Goal: Transaction & Acquisition: Purchase product/service

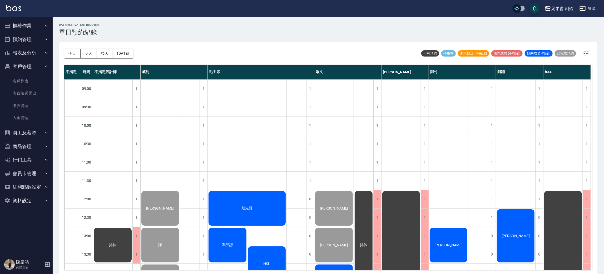
scroll to position [237, 0]
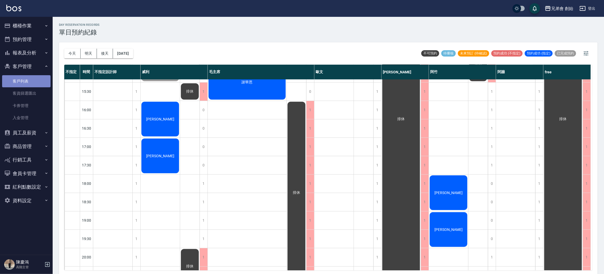
click at [21, 85] on link "客戶列表" at bounding box center [26, 81] width 48 height 12
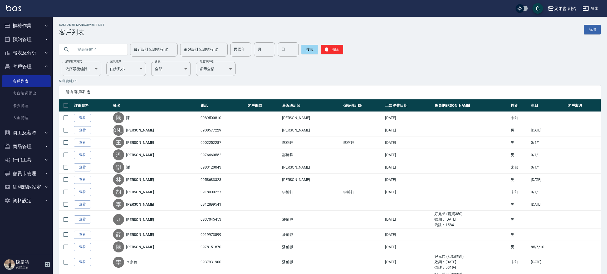
click at [110, 48] on input "text" at bounding box center [98, 49] width 49 height 14
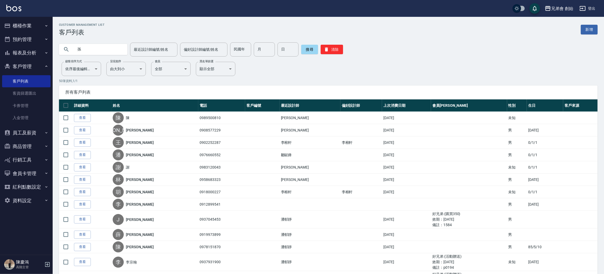
type input "孫"
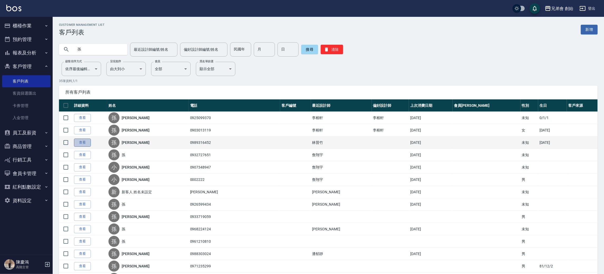
click at [87, 140] on link "查看" at bounding box center [82, 143] width 17 height 8
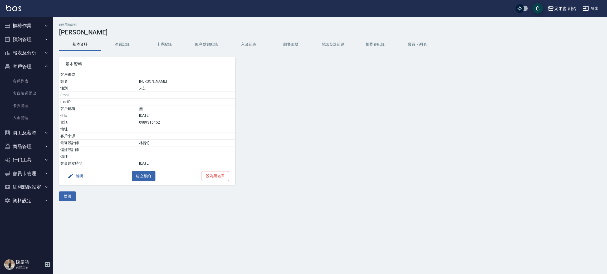
click at [113, 45] on button "消費記錄" at bounding box center [122, 44] width 42 height 13
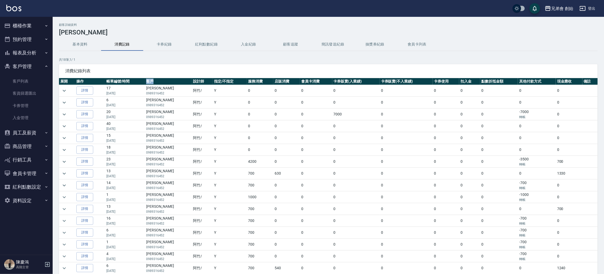
drag, startPoint x: 159, startPoint y: 85, endPoint x: 146, endPoint y: 84, distance: 13.7
click at [146, 84] on th "客戶" at bounding box center [168, 81] width 47 height 7
click at [168, 92] on p "0989316452" at bounding box center [168, 93] width 44 height 5
drag, startPoint x: 166, startPoint y: 87, endPoint x: 146, endPoint y: 88, distance: 19.5
click at [146, 88] on td "孫宥暄 0989316452" at bounding box center [168, 91] width 47 height 12
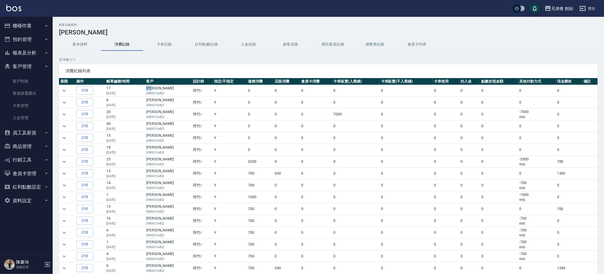
copy td "[PERSON_NAME]"
click at [42, 29] on button "櫃檯作業" at bounding box center [26, 26] width 48 height 14
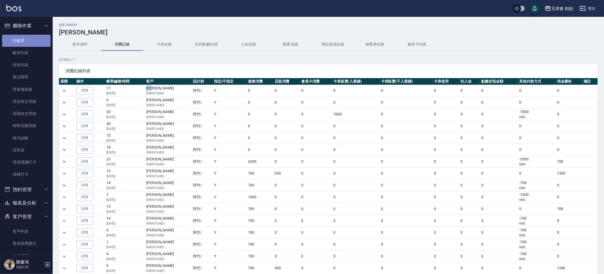
click at [37, 36] on link "打帳單" at bounding box center [26, 41] width 48 height 12
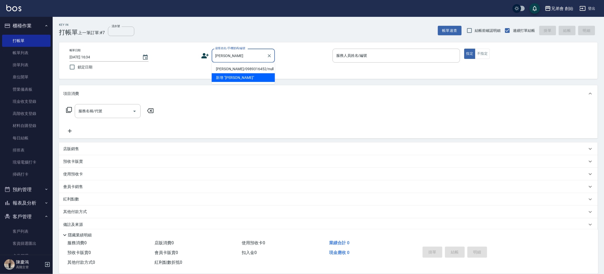
click at [241, 70] on li "孫宥暄/0989316452/null" at bounding box center [243, 69] width 63 height 9
type input "孫宥暄/0989316452/null"
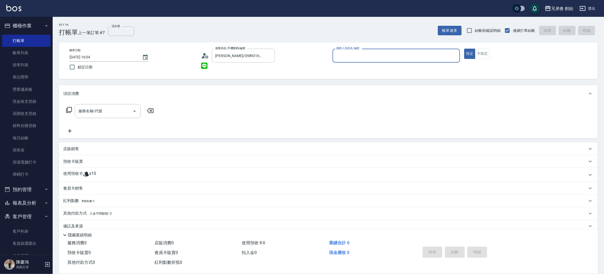
click at [113, 174] on div "使用預收卡 x10" at bounding box center [325, 175] width 524 height 8
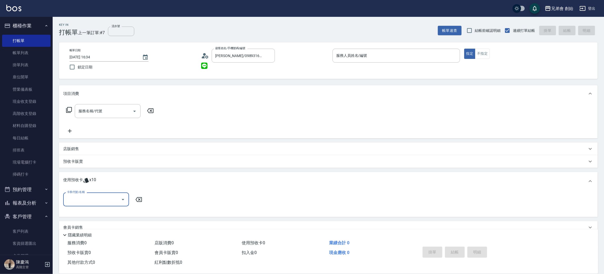
click at [112, 195] on input "卡券代號/名稱" at bounding box center [92, 199] width 53 height 9
click at [110, 211] on div "儲值7000 剩餘10張" at bounding box center [96, 213] width 66 height 9
type input "儲值7000"
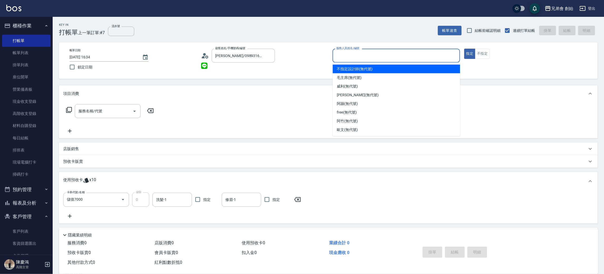
click at [438, 58] on input "服務人員姓名/編號" at bounding box center [396, 55] width 123 height 9
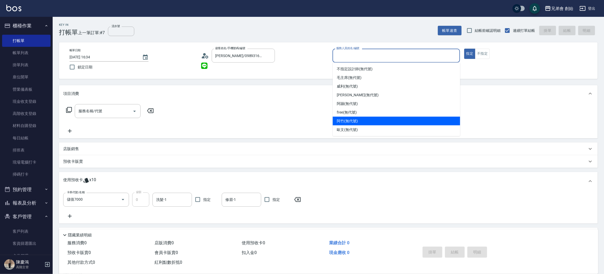
click at [358, 123] on span "阿竹 (無代號)" at bounding box center [347, 121] width 21 height 6
type input "阿竹 (無代號)"
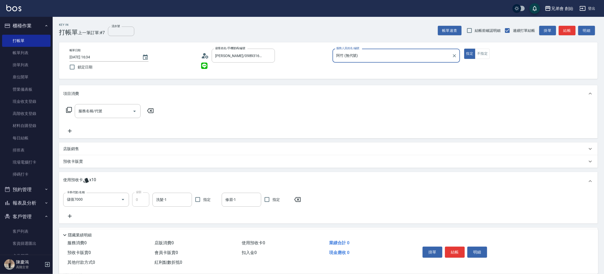
click at [566, 29] on button "結帳" at bounding box center [567, 31] width 17 height 10
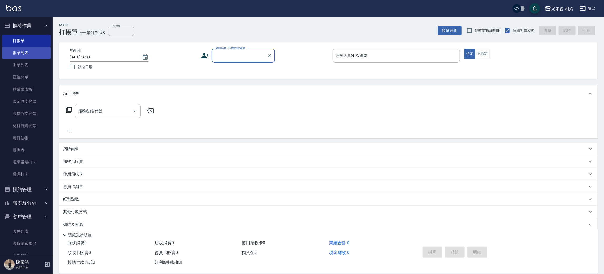
click at [27, 55] on link "帳單列表" at bounding box center [26, 53] width 48 height 12
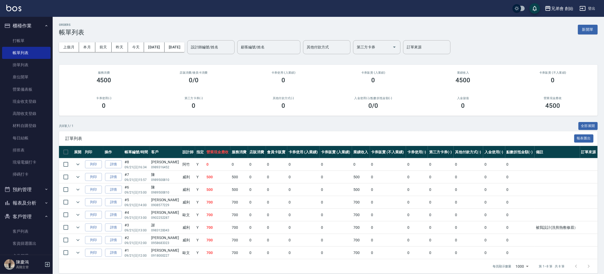
scroll to position [6, 0]
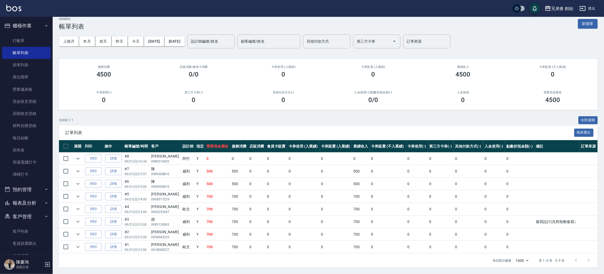
click at [34, 28] on button "櫃檯作業" at bounding box center [26, 26] width 48 height 14
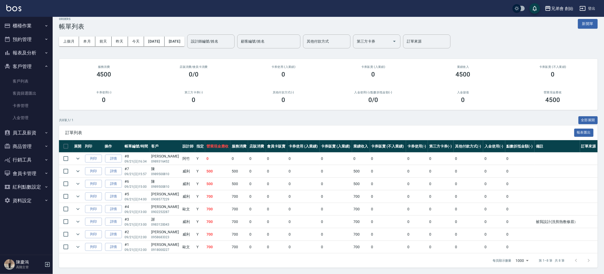
click at [38, 42] on button "預約管理" at bounding box center [26, 40] width 48 height 14
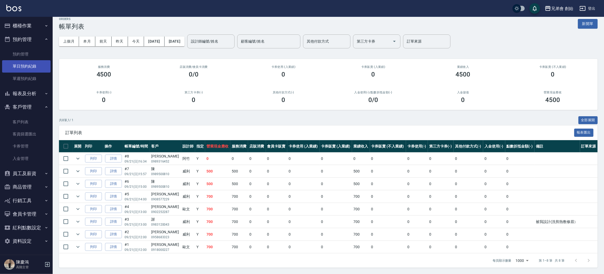
click at [34, 70] on link "單日預約紀錄" at bounding box center [26, 66] width 48 height 12
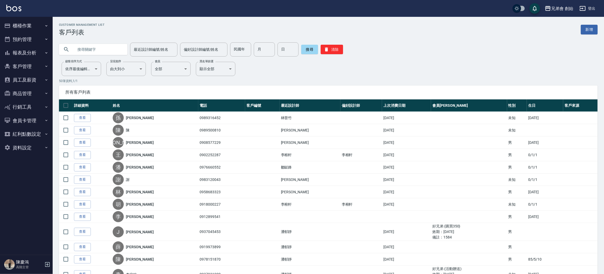
click at [35, 43] on button "預約管理" at bounding box center [26, 40] width 48 height 14
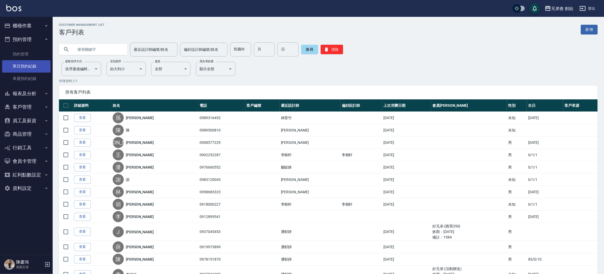
click at [33, 67] on link "單日預約紀錄" at bounding box center [26, 66] width 48 height 12
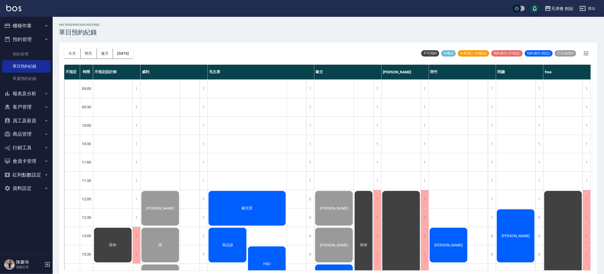
scroll to position [79, 0]
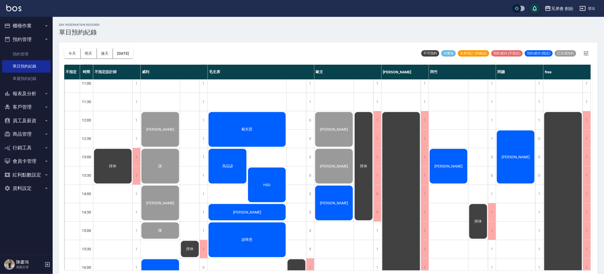
drag, startPoint x: 453, startPoint y: 166, endPoint x: 443, endPoint y: 166, distance: 10.3
click at [443, 166] on span "[PERSON_NAME]" at bounding box center [448, 166] width 30 height 4
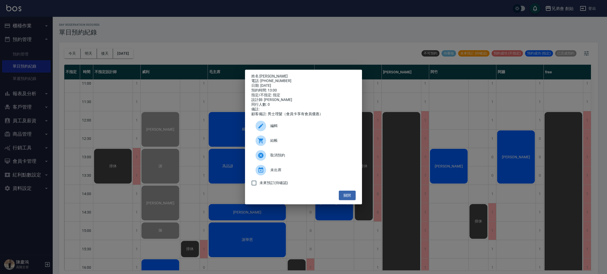
click at [442, 166] on div "姓名: 高嘉偉 電話: 0933898277 日期: 2025/09/21 預約時間: 13:00 指定/不指定: 指定 設計師: 阿竹 同行人數: 0 備註…" at bounding box center [303, 137] width 607 height 274
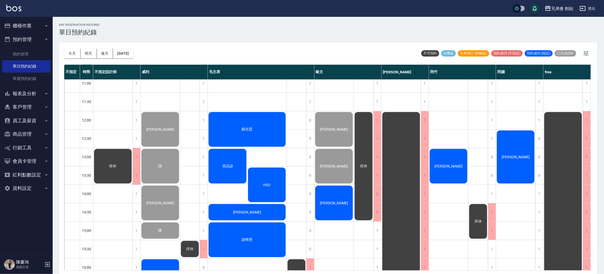
click at [441, 164] on span "[PERSON_NAME]" at bounding box center [448, 166] width 30 height 4
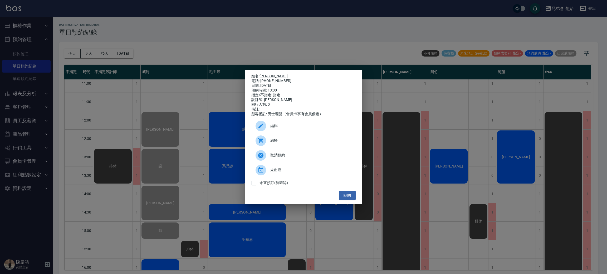
click at [305, 142] on span "結帳" at bounding box center [310, 141] width 81 height 6
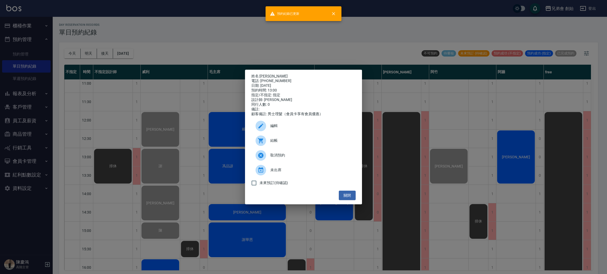
click at [492, 161] on div "姓名: 高嘉偉 電話: 0933898277 日期: 2025/09/21 預約時間: 13:00 指定/不指定: 指定 設計師: 阿竹 同行人數: 0 備註…" at bounding box center [303, 137] width 607 height 274
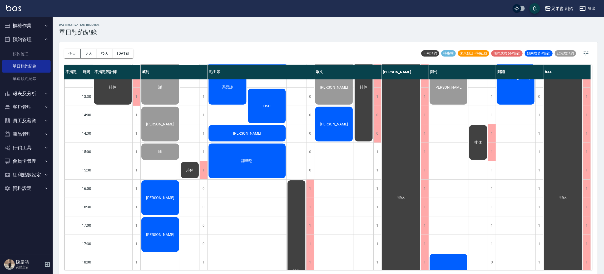
scroll to position [237, 0]
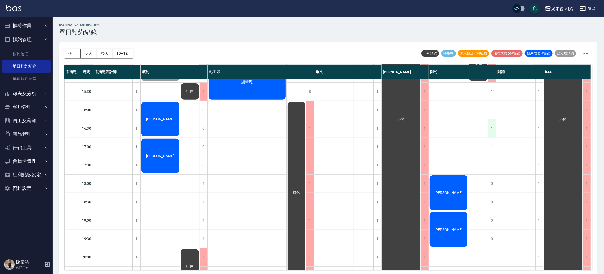
click at [491, 133] on div "1" at bounding box center [492, 129] width 8 height 18
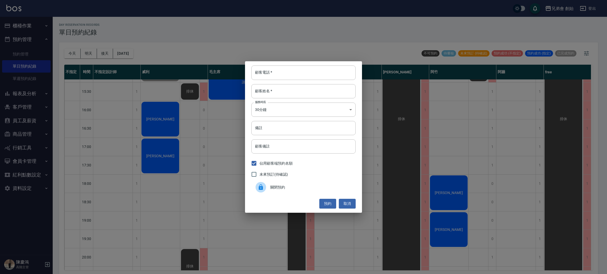
click at [304, 187] on span "關閉預約" at bounding box center [310, 188] width 81 height 6
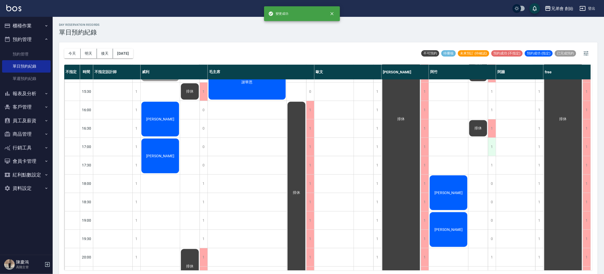
click at [489, 147] on div "1" at bounding box center [492, 147] width 8 height 18
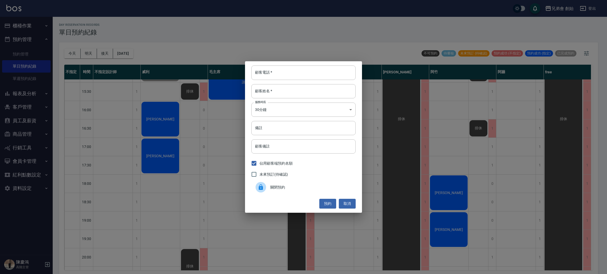
click at [303, 191] on div "關閉預約" at bounding box center [303, 187] width 104 height 15
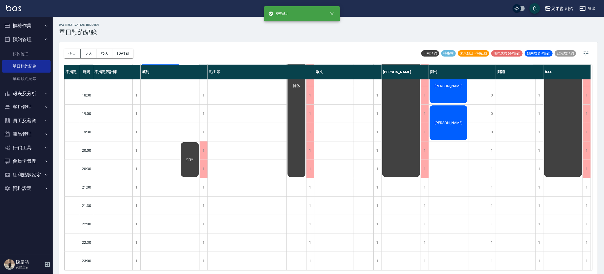
scroll to position [270, 0]
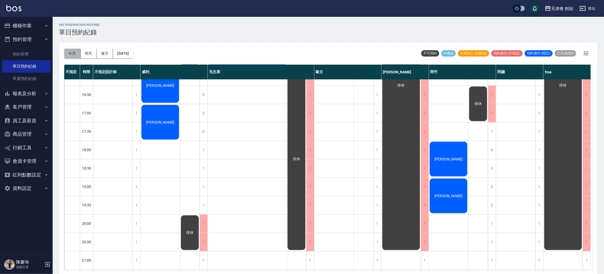
click at [69, 50] on button "今天" at bounding box center [72, 54] width 16 height 10
click at [74, 56] on button "今天" at bounding box center [72, 54] width 16 height 10
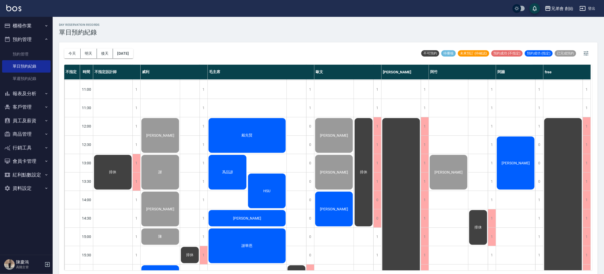
scroll to position [152, 0]
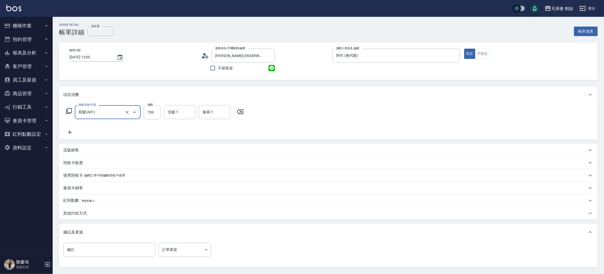
scroll to position [49, 0]
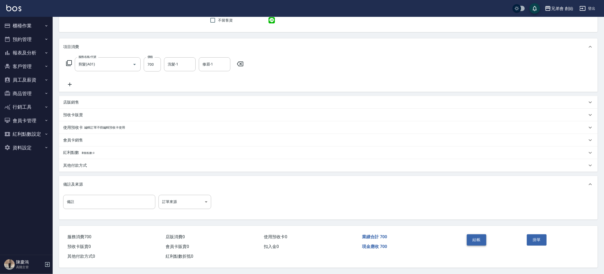
click at [478, 234] on div "結帳" at bounding box center [495, 243] width 60 height 23
click at [478, 235] on button "結帳" at bounding box center [477, 240] width 20 height 11
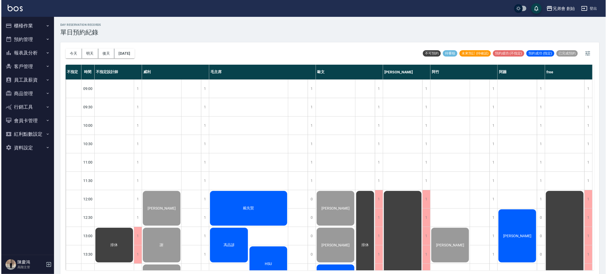
scroll to position [79, 0]
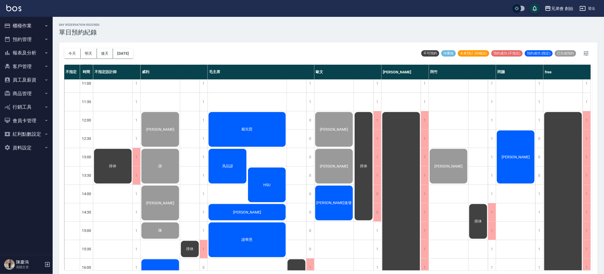
click at [247, 117] on div "戴先賢" at bounding box center [247, 129] width 79 height 36
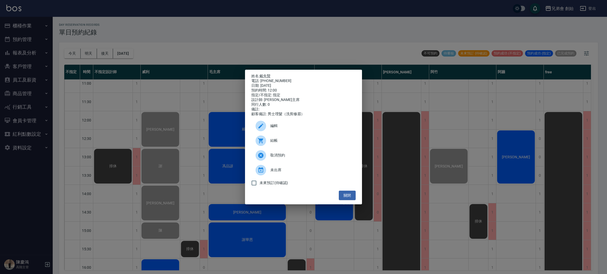
click at [264, 141] on div at bounding box center [260, 141] width 11 height 11
click at [286, 43] on div "姓名: 戴先賢 電話: 0930776090 日期: 2025/09/21 預約時間: 12:00 指定/不指定: 指定 設計師: 毛主席 同行人數: 0 備…" at bounding box center [303, 137] width 607 height 274
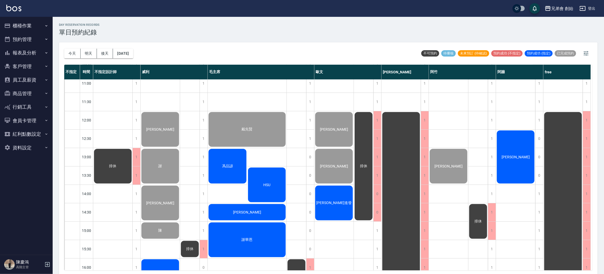
click at [231, 156] on div "馮品諺" at bounding box center [227, 166] width 39 height 36
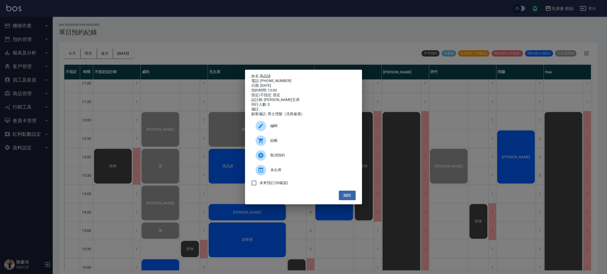
click at [261, 138] on div at bounding box center [260, 141] width 11 height 11
click at [288, 39] on div "姓名: 馮品諺 電話: 0903103317 日期: 2025/09/21 預約時間: 13:00 指定/不指定: 指定 設計師: 毛主席 同行人數: 0 備…" at bounding box center [303, 137] width 607 height 274
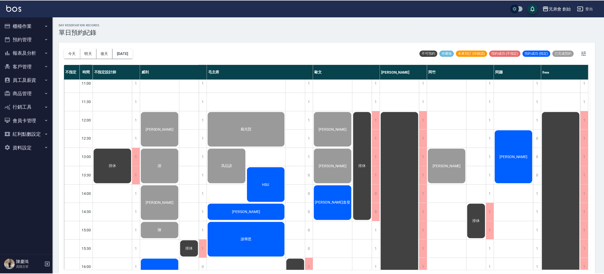
scroll to position [1, 0]
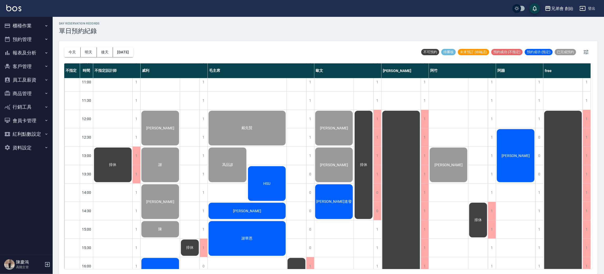
click at [277, 178] on div "HSU" at bounding box center [266, 184] width 39 height 36
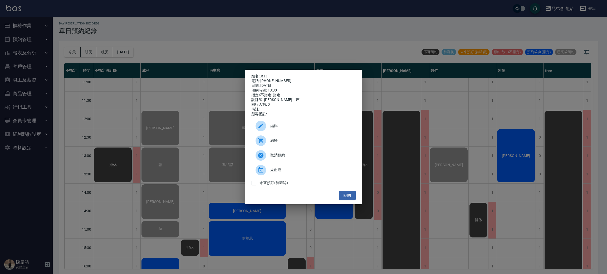
click at [264, 142] on div at bounding box center [260, 141] width 11 height 11
click at [268, 34] on div "姓名: HSU 電話: 0962080123 日期: 2025/09/21 預約時間: 13:30 指定/不指定: 指定 設計師: 毛主席 同行人數: 0 備…" at bounding box center [303, 137] width 607 height 274
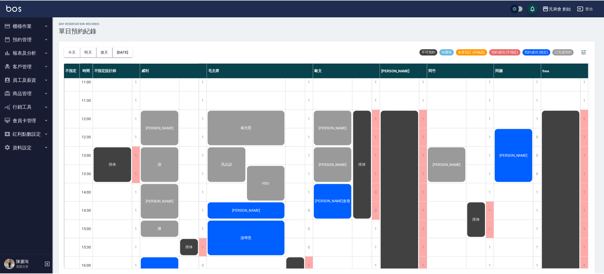
scroll to position [118, 0]
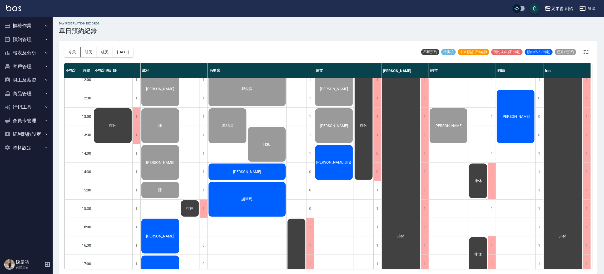
click at [242, 174] on div "[PERSON_NAME]" at bounding box center [247, 172] width 79 height 18
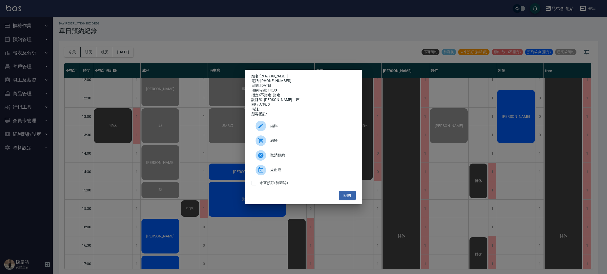
click at [258, 138] on div at bounding box center [260, 141] width 11 height 11
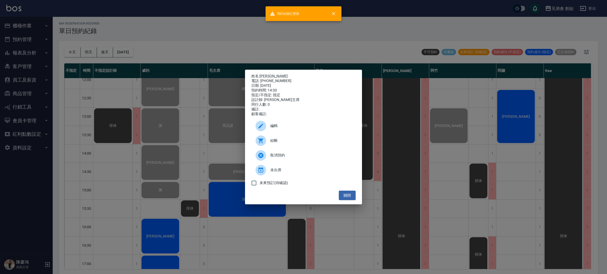
click at [277, 43] on div "姓名: 李毓剛 電話: 0963877350 日期: 2025/09/21 預約時間: 14:30 指定/不指定: 指定 設計師: 毛主席 同行人數: 0 備…" at bounding box center [303, 137] width 607 height 274
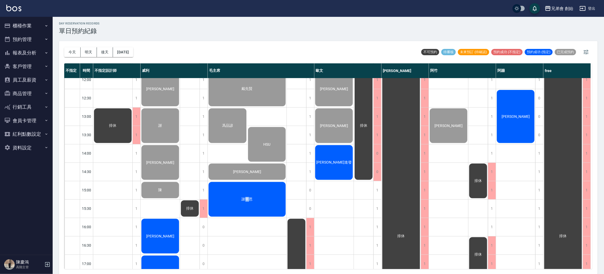
click at [246, 207] on div "謝華恩" at bounding box center [247, 199] width 79 height 36
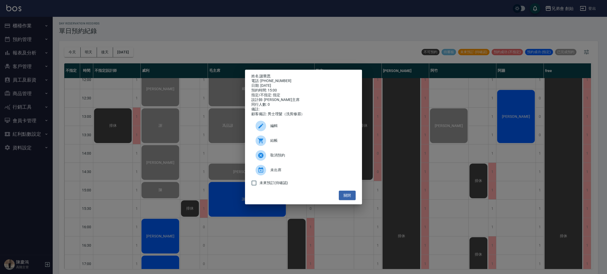
click at [263, 143] on icon at bounding box center [260, 141] width 6 height 6
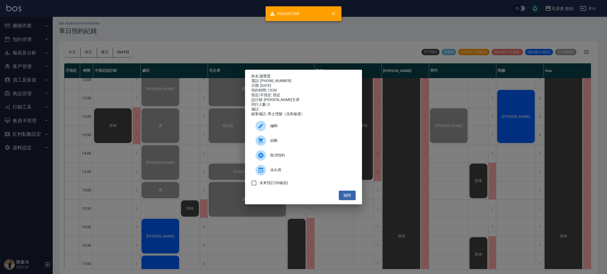
click at [190, 33] on div "姓名: 謝華恩 電話: 0973713137 日期: 2025/09/21 預約時間: 15:00 指定/不指定: 指定 設計師: 毛主席 同行人數: 0 備…" at bounding box center [303, 137] width 607 height 274
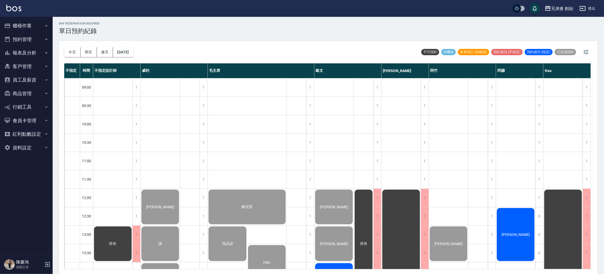
scroll to position [158, 0]
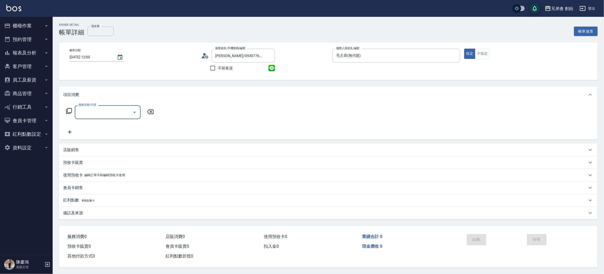
click at [94, 112] on input "服務名稱/代號" at bounding box center [103, 112] width 53 height 9
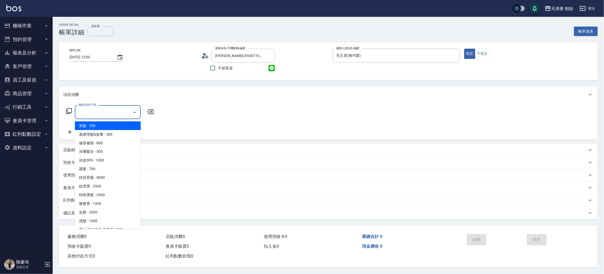
click at [96, 124] on span "剪髮 - 700" at bounding box center [108, 126] width 66 height 9
type input "剪髮(A01)"
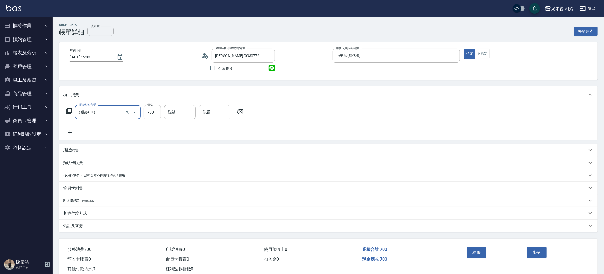
click at [153, 106] on div "價格 700 價格" at bounding box center [152, 112] width 17 height 14
click at [150, 116] on input "700" at bounding box center [152, 112] width 17 height 14
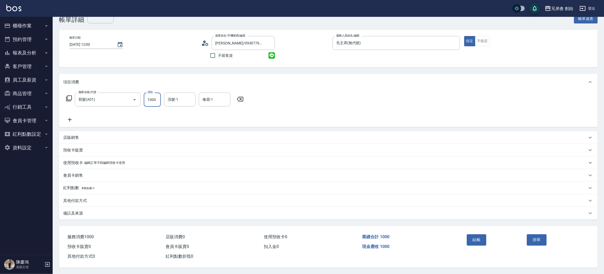
type input "1000"
click at [489, 233] on div "結帳" at bounding box center [495, 243] width 60 height 23
click at [181, 98] on input "洗髮-1" at bounding box center [179, 99] width 27 height 9
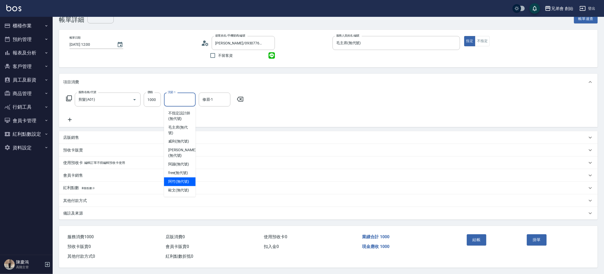
click at [179, 179] on span "阿竹 (無代號)" at bounding box center [178, 182] width 21 height 6
type input "阿竹 (無代號)"
click at [224, 97] on input "修眉-1" at bounding box center [214, 99] width 27 height 9
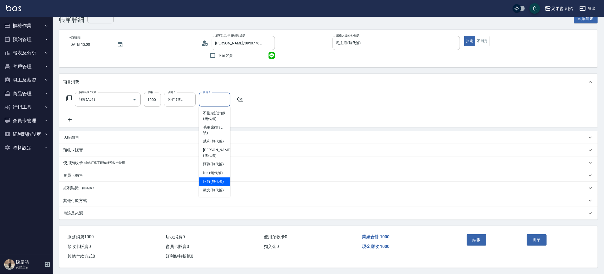
click at [211, 179] on span "阿竹 (無代號)" at bounding box center [213, 182] width 21 height 6
type input "阿竹 (無代號)"
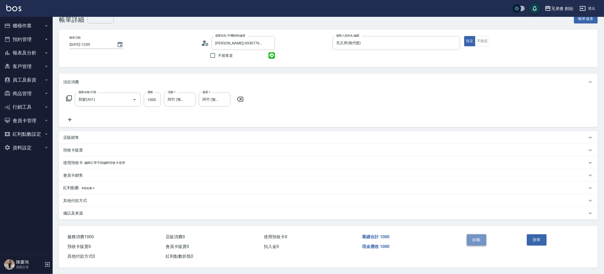
click at [475, 236] on button "結帳" at bounding box center [477, 240] width 20 height 11
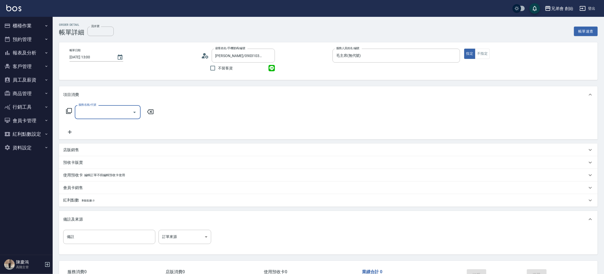
click at [106, 116] on input "服務名稱/代號" at bounding box center [103, 112] width 53 height 9
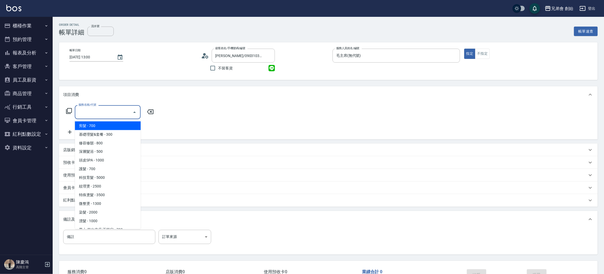
drag, startPoint x: 105, startPoint y: 124, endPoint x: 140, endPoint y: 116, distance: 35.8
click at [108, 123] on span "剪髮 - 700" at bounding box center [108, 126] width 66 height 9
type input "剪髮(A01)"
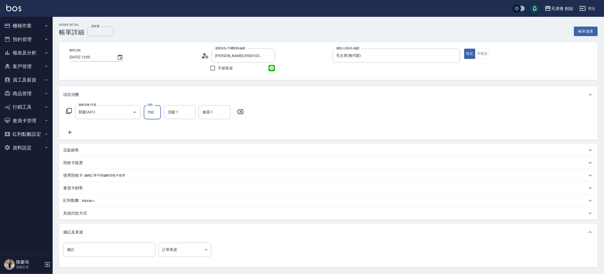
click at [149, 112] on input "700" at bounding box center [152, 112] width 17 height 14
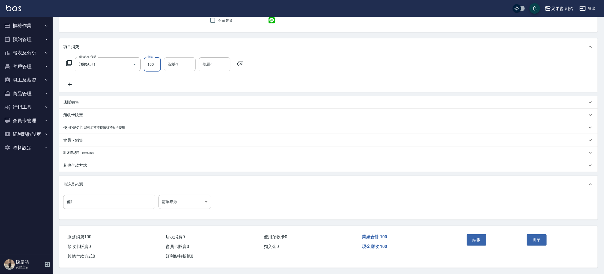
type input "100"
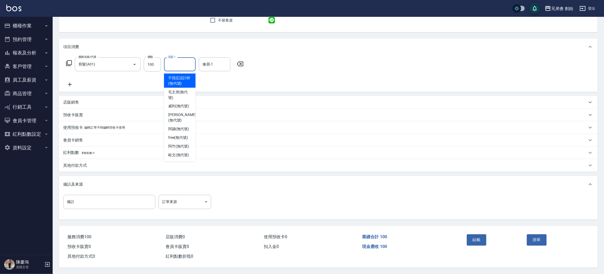
click at [182, 66] on input "洗髮-1" at bounding box center [179, 64] width 27 height 9
click at [178, 153] on span "歐文 (無代號)" at bounding box center [178, 156] width 21 height 6
type input "歐文(無代號)"
drag, startPoint x: 211, startPoint y: 65, endPoint x: 211, endPoint y: 68, distance: 2.9
click at [211, 64] on input "修眉-1" at bounding box center [214, 64] width 27 height 9
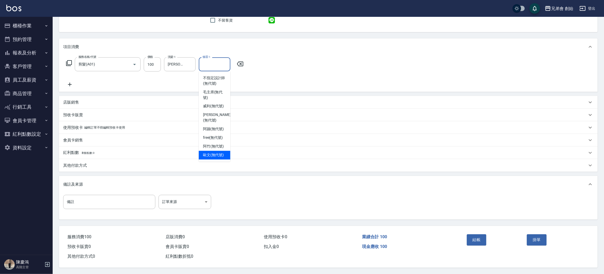
click at [210, 153] on span "歐文 (無代號)" at bounding box center [213, 156] width 21 height 6
type input "歐文(無代號)"
click at [480, 235] on button "結帳" at bounding box center [477, 240] width 20 height 11
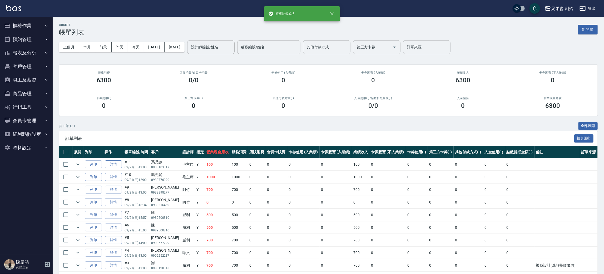
click at [110, 163] on link "詳情" at bounding box center [113, 165] width 17 height 8
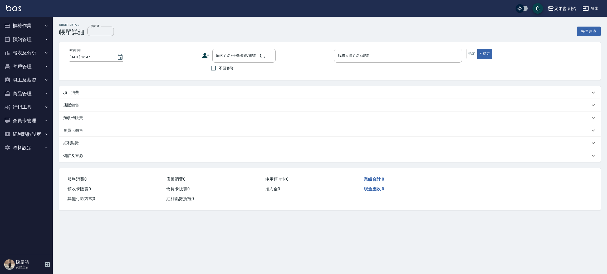
type input "2025/09/21 13:00"
type input "毛主席(無代號)"
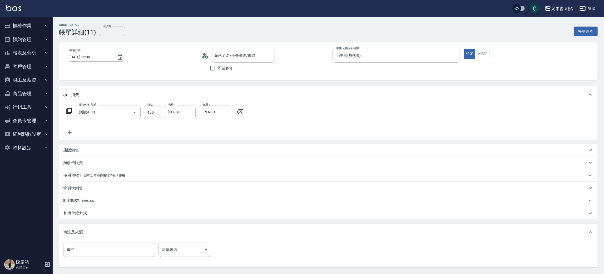
type input "[PERSON_NAME]/0903103317/"
click at [155, 113] on input "100" at bounding box center [152, 112] width 17 height 14
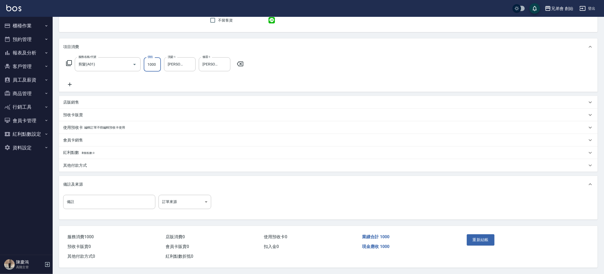
type input "1000"
click at [477, 232] on div "重新結帳" at bounding box center [495, 243] width 60 height 23
click at [484, 237] on button "重新結帳" at bounding box center [481, 240] width 28 height 11
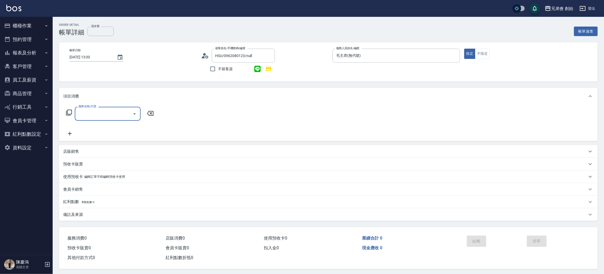
click at [104, 110] on input "服務名稱/代號" at bounding box center [103, 113] width 53 height 9
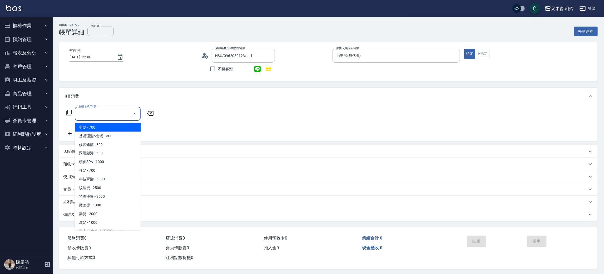
click at [118, 124] on span "剪髮 - 700" at bounding box center [108, 127] width 66 height 9
type input "剪髮(A01)"
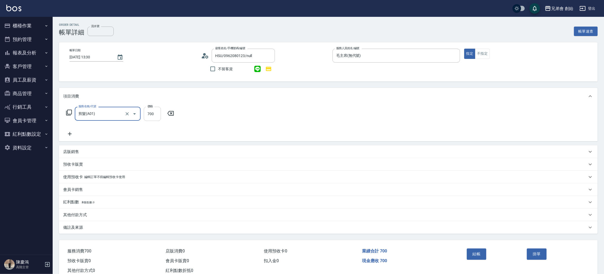
click at [154, 113] on input "700" at bounding box center [152, 114] width 17 height 14
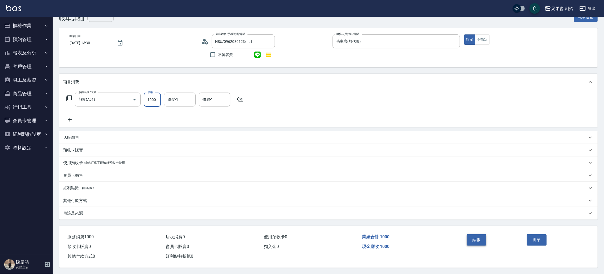
type input "1000"
click at [475, 240] on button "結帳" at bounding box center [477, 240] width 20 height 11
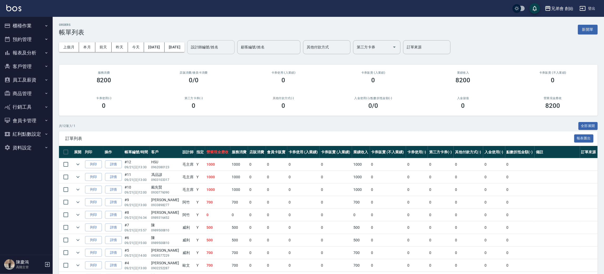
click at [229, 42] on div "設計師編號/姓名" at bounding box center [210, 47] width 47 height 14
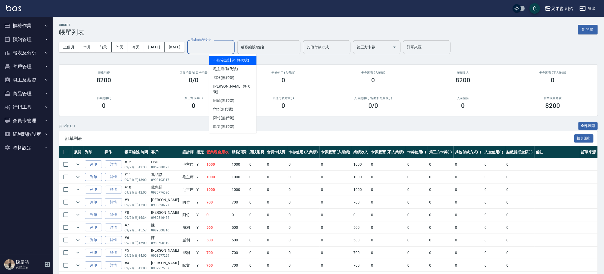
click at [232, 67] on span "毛主席 (無代號)" at bounding box center [225, 69] width 25 height 6
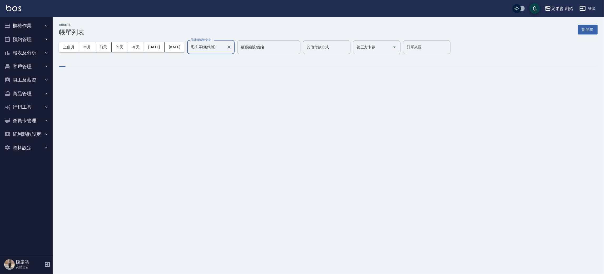
type input "毛主席(無代號)"
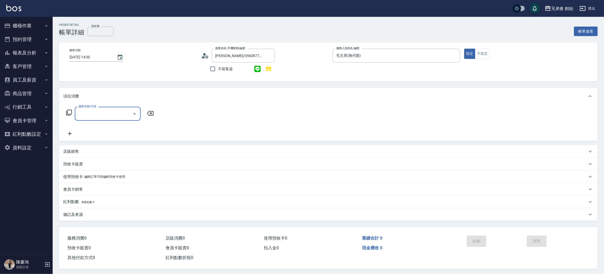
drag, startPoint x: 102, startPoint y: 108, endPoint x: 103, endPoint y: 112, distance: 4.0
click at [102, 108] on div "服務名稱/代號" at bounding box center [108, 114] width 66 height 14
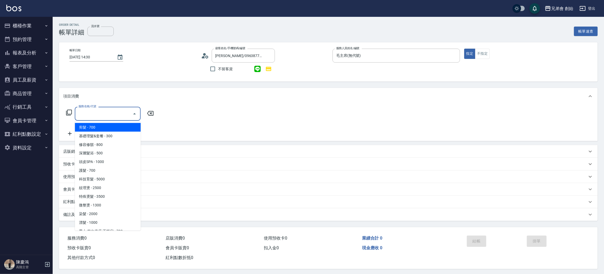
drag, startPoint x: 108, startPoint y: 128, endPoint x: 135, endPoint y: 122, distance: 27.7
click at [110, 128] on span "剪髮 - 700" at bounding box center [108, 127] width 66 height 9
type input "剪髮(A01)"
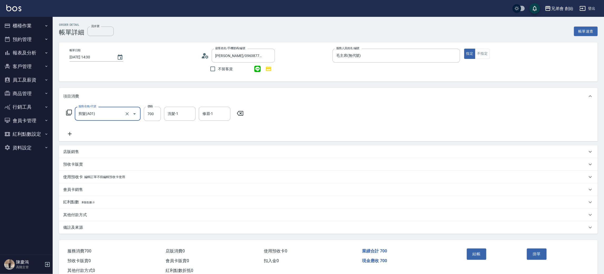
drag, startPoint x: 155, startPoint y: 113, endPoint x: 163, endPoint y: 100, distance: 15.9
click at [155, 113] on input "700" at bounding box center [152, 114] width 17 height 14
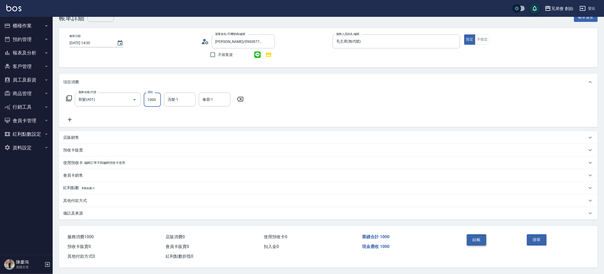
type input "1000"
drag, startPoint x: 480, startPoint y: 236, endPoint x: 479, endPoint y: 233, distance: 3.2
click at [480, 236] on button "結帳" at bounding box center [477, 240] width 20 height 11
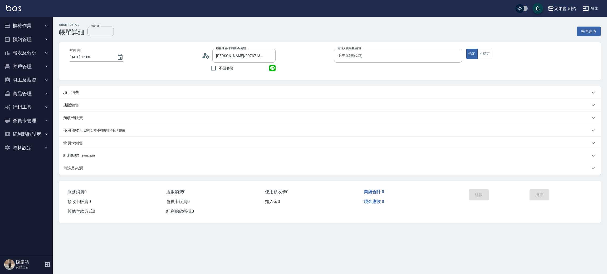
drag, startPoint x: 0, startPoint y: 0, endPoint x: 77, endPoint y: 101, distance: 126.8
click at [70, 98] on div "項目消費" at bounding box center [329, 92] width 541 height 13
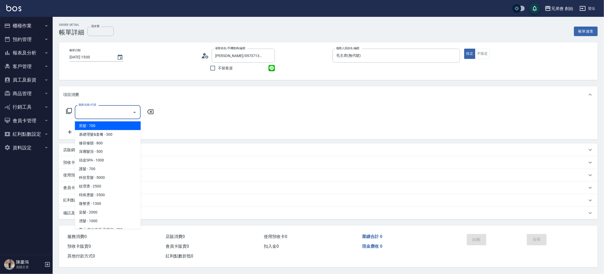
click at [90, 111] on input "服務名稱/代號" at bounding box center [103, 112] width 53 height 9
click at [95, 127] on span "剪髮 - 700" at bounding box center [108, 126] width 66 height 9
type input "剪髮(A01)"
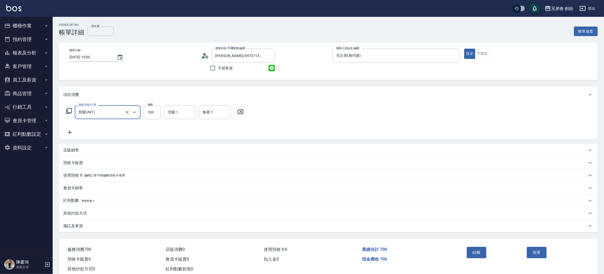
click at [145, 120] on div "服務名稱/代號 剪髮(A01) 服務名稱/代號 價格 700 價格 洗髮-1 洗髮-1 修眉-1 修眉-1" at bounding box center [154, 120] width 183 height 30
click at [150, 110] on input "700" at bounding box center [152, 112] width 17 height 14
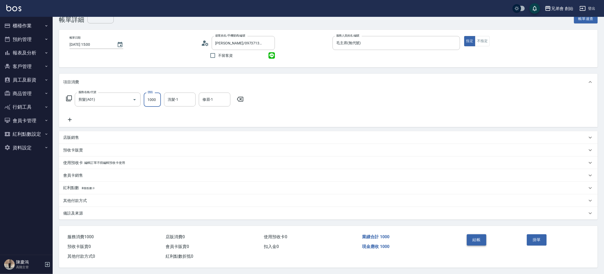
type input "1000"
click at [477, 237] on button "結帳" at bounding box center [477, 240] width 20 height 11
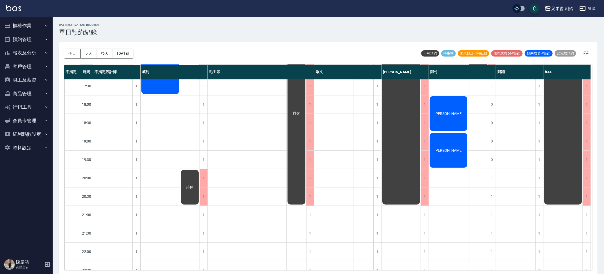
scroll to position [237, 0]
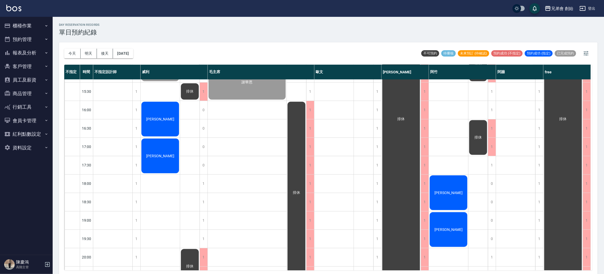
click at [231, 143] on div "戴先賢 [PERSON_NAME] [PERSON_NAME] [PERSON_NAME]" at bounding box center [247, 110] width 79 height 534
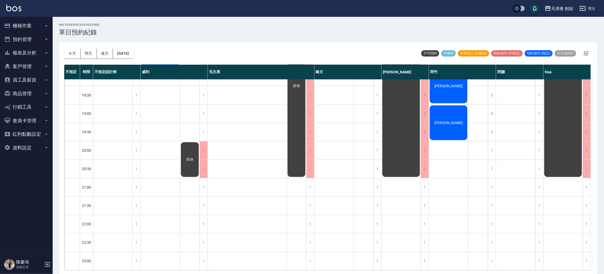
scroll to position [191, 0]
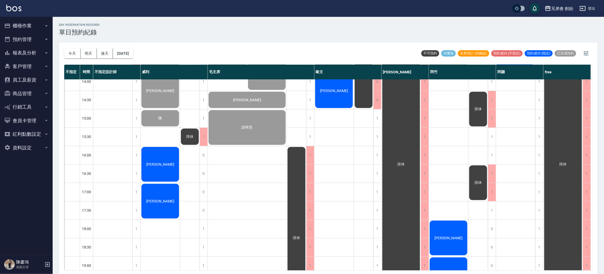
click at [234, 161] on div "戴先賢 [PERSON_NAME] [PERSON_NAME] [PERSON_NAME]" at bounding box center [247, 155] width 79 height 534
click at [244, 154] on div "戴先賢 [PERSON_NAME] [PERSON_NAME] [PERSON_NAME]" at bounding box center [247, 155] width 79 height 534
click at [244, 170] on div "戴先賢 [PERSON_NAME] [PERSON_NAME] [PERSON_NAME]" at bounding box center [247, 155] width 79 height 534
drag, startPoint x: 244, startPoint y: 157, endPoint x: 232, endPoint y: 173, distance: 20.2
click at [243, 158] on div "戴先賢 [PERSON_NAME] [PERSON_NAME] [PERSON_NAME]" at bounding box center [247, 155] width 79 height 534
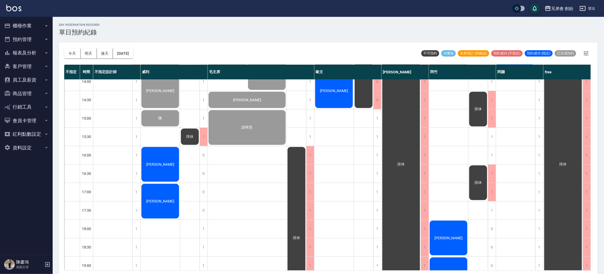
click at [162, 165] on span "[PERSON_NAME]" at bounding box center [160, 164] width 30 height 4
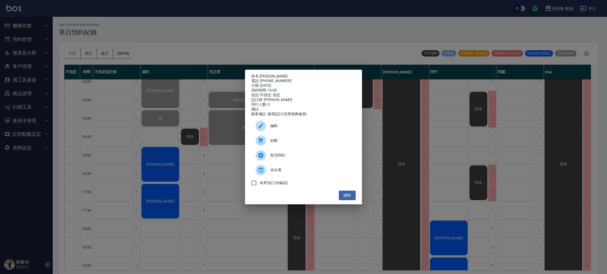
click at [168, 136] on div "姓名: [PERSON_NAME]: [PHONE_NUMBER] 日期: [DATE] 預約時間: 16:00 指定/不指定: 指定 設計師: [PERSO…" at bounding box center [303, 137] width 607 height 274
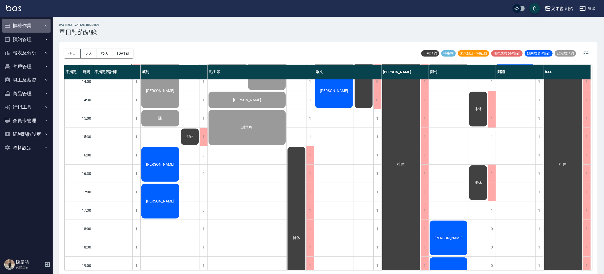
click at [31, 23] on button "櫃檯作業" at bounding box center [26, 26] width 48 height 14
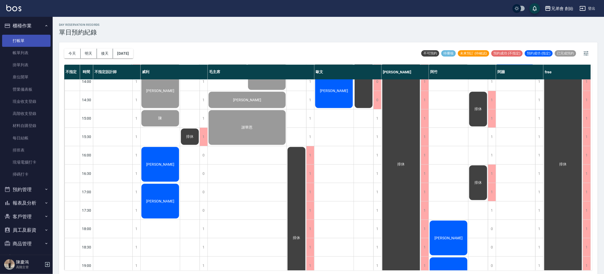
click at [36, 36] on link "打帳單" at bounding box center [26, 41] width 48 height 12
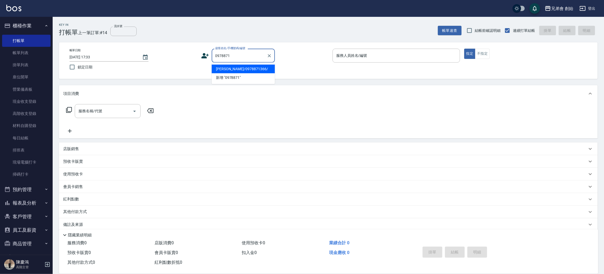
click at [245, 64] on ul "[PERSON_NAME]/0978871366/ 新增 "0978871"" at bounding box center [243, 74] width 63 height 22
click at [244, 70] on li "[PERSON_NAME]/0978871366/" at bounding box center [243, 69] width 63 height 9
type input "[PERSON_NAME]/0978871366/"
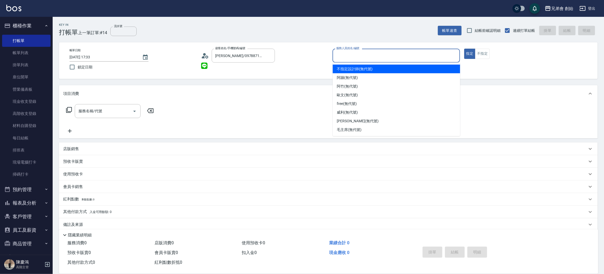
drag, startPoint x: 363, startPoint y: 58, endPoint x: 365, endPoint y: 64, distance: 5.9
click at [363, 59] on input "服務人員姓名/編號" at bounding box center [396, 55] width 123 height 9
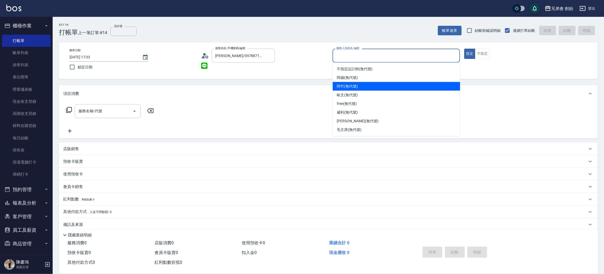
click at [365, 86] on div "阿竹 (無代號)" at bounding box center [396, 86] width 127 height 9
type input "阿竹 (無代號)"
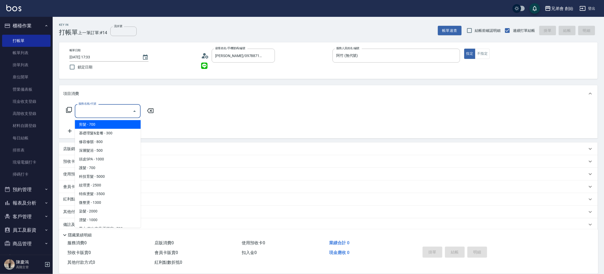
click at [104, 110] on input "服務名稱/代號" at bounding box center [103, 111] width 53 height 9
click at [107, 128] on span "剪髮 - 700" at bounding box center [108, 124] width 66 height 9
type input "剪髮(A01)"
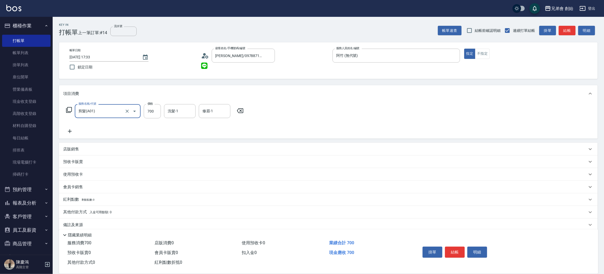
scroll to position [6, 0]
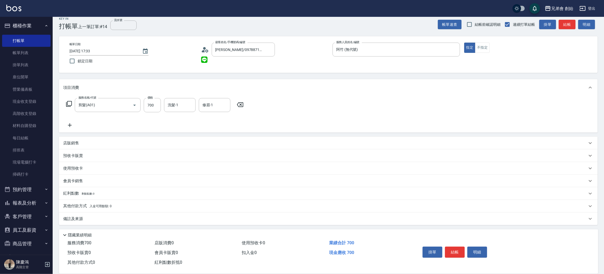
click at [82, 210] on div "其他付款方式 入金可用餘額: 0" at bounding box center [328, 206] width 539 height 13
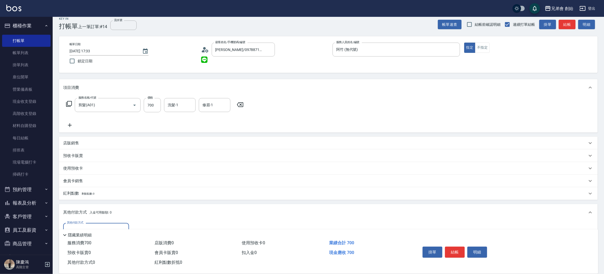
scroll to position [0, 0]
click at [90, 223] on div "其他付款方式" at bounding box center [96, 230] width 66 height 14
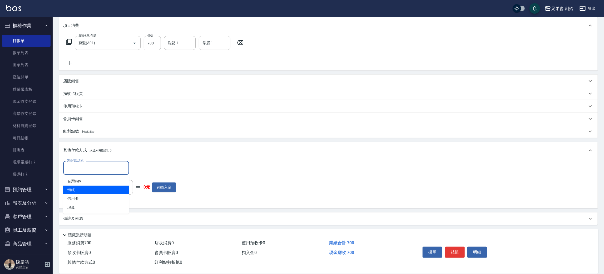
click at [91, 189] on span "轉帳" at bounding box center [96, 190] width 66 height 9
type input "轉帳"
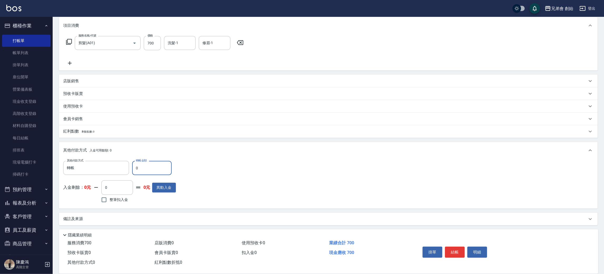
click at [152, 170] on input "0" at bounding box center [151, 168] width 39 height 14
type input "700"
click at [462, 254] on button "結帳" at bounding box center [455, 252] width 20 height 11
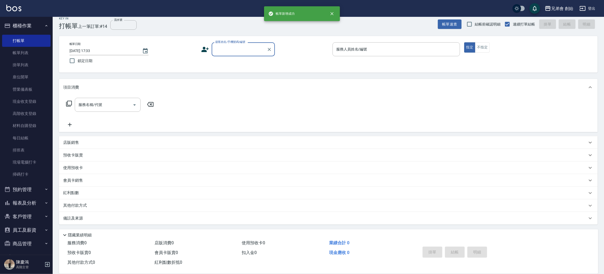
scroll to position [0, 0]
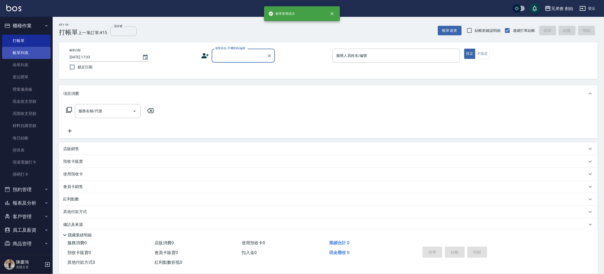
click at [30, 54] on link "帳單列表" at bounding box center [26, 53] width 48 height 12
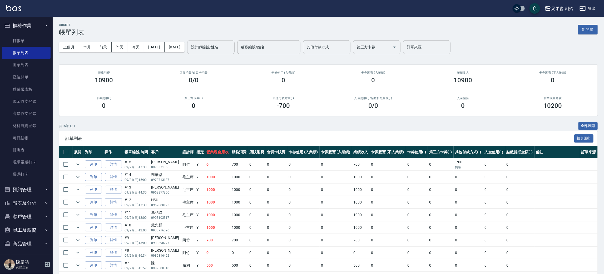
click at [225, 48] on input "設計師編號/姓名" at bounding box center [211, 47] width 43 height 9
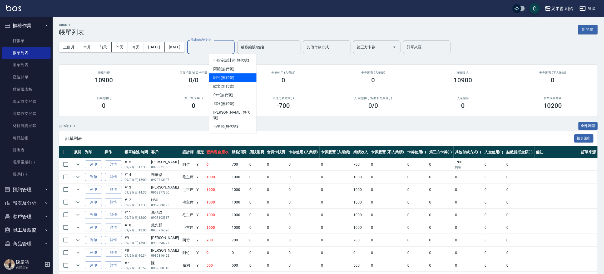
click at [235, 81] on div "阿竹 (無代號)" at bounding box center [232, 77] width 47 height 9
type input "阿竹 (無代號)"
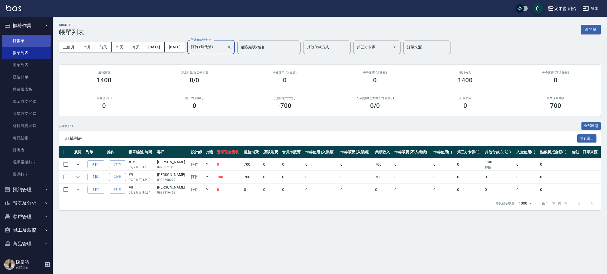
click at [34, 45] on link "打帳單" at bounding box center [26, 41] width 48 height 12
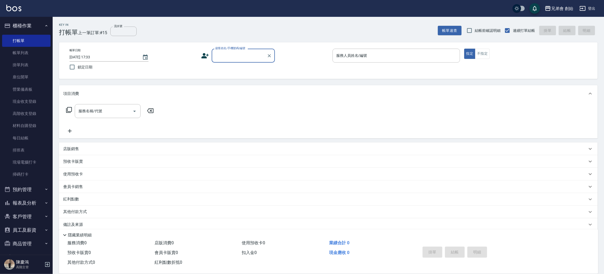
click at [33, 190] on button "預約管理" at bounding box center [26, 190] width 48 height 14
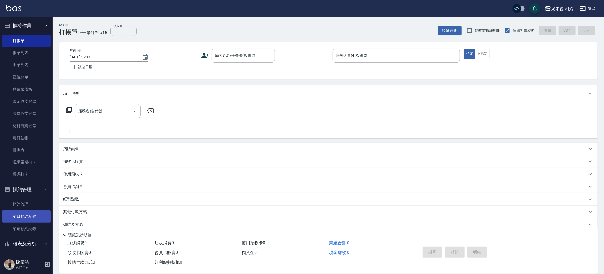
click at [39, 216] on link "單日預約紀錄" at bounding box center [26, 217] width 48 height 12
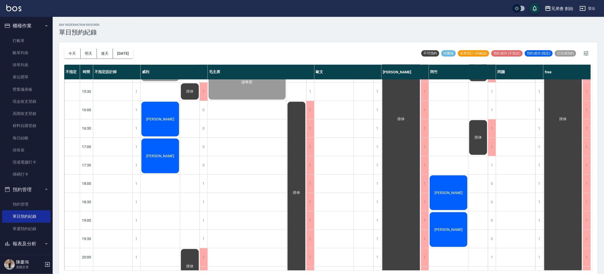
scroll to position [276, 0]
